Goal: Navigation & Orientation: Find specific page/section

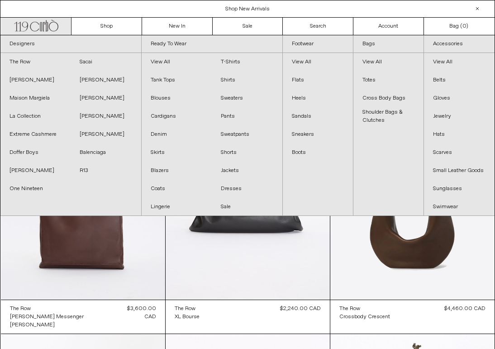
click at [41, 29] on icon at bounding box center [41, 26] width 2 height 9
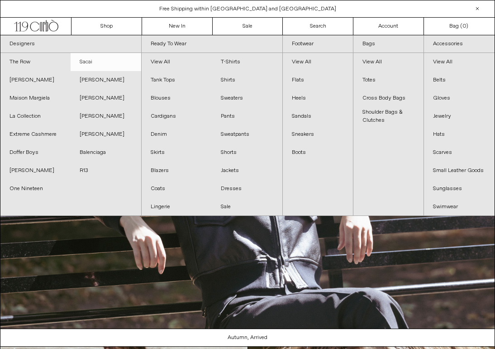
click at [86, 64] on link "Sacai" at bounding box center [106, 62] width 70 height 18
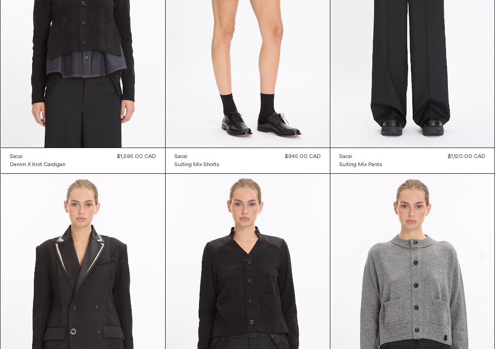
scroll to position [701, 0]
